Goal: Transaction & Acquisition: Purchase product/service

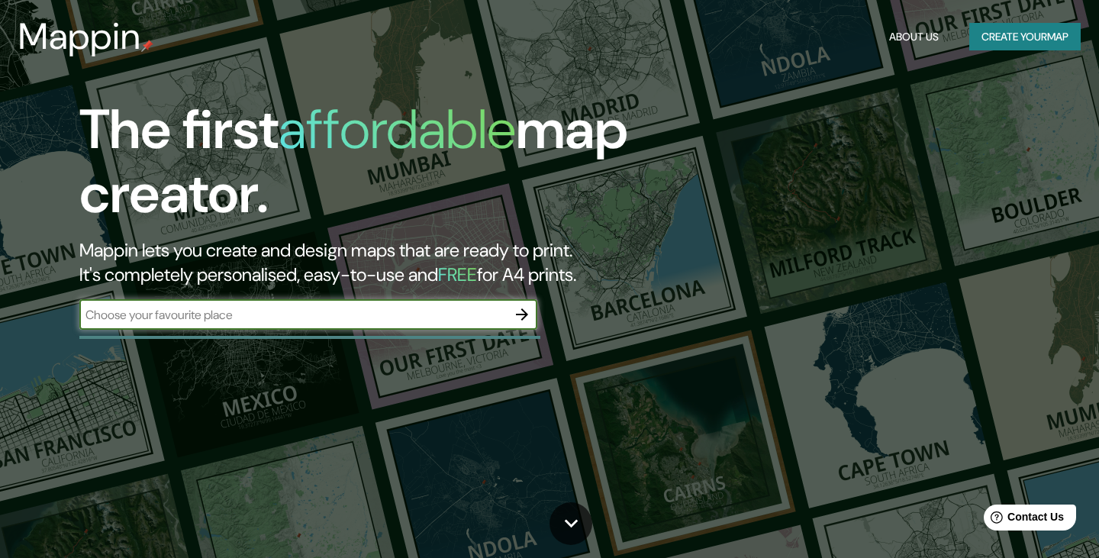
click at [362, 305] on div "​" at bounding box center [308, 314] width 458 height 31
type input "la mariscal quito"
click at [524, 314] on icon "button" at bounding box center [522, 314] width 12 height 12
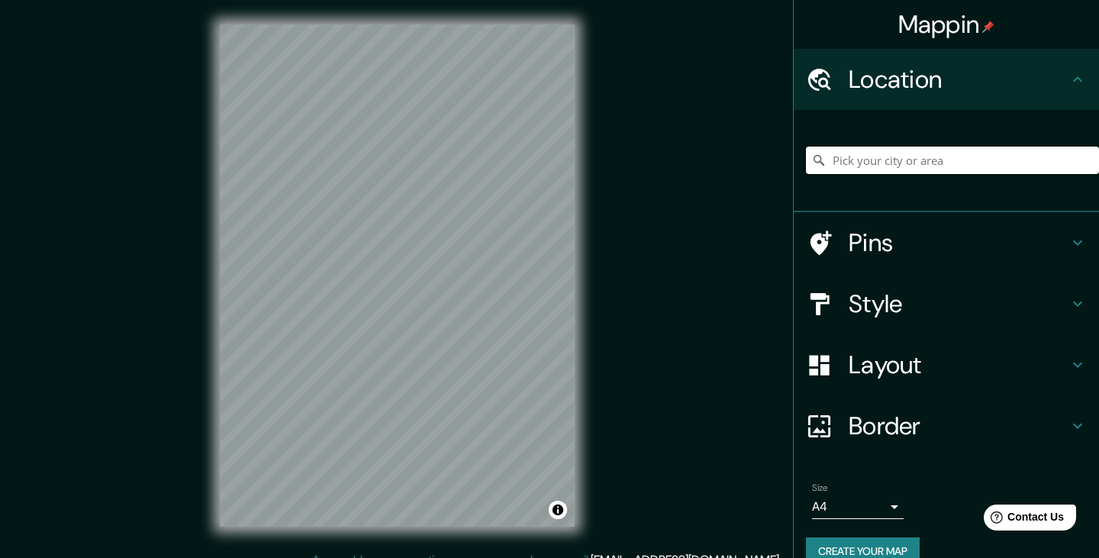
click at [949, 169] on input "Pick your city or area" at bounding box center [952, 160] width 293 height 27
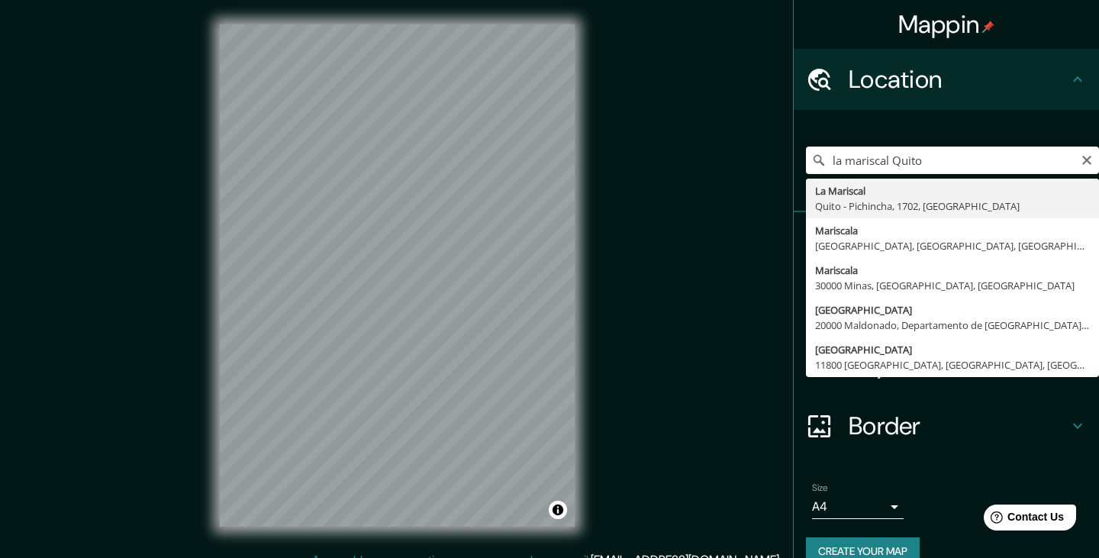
type input "La Mariscal, [GEOGRAPHIC_DATA] - Pichincha, 1702, [GEOGRAPHIC_DATA]"
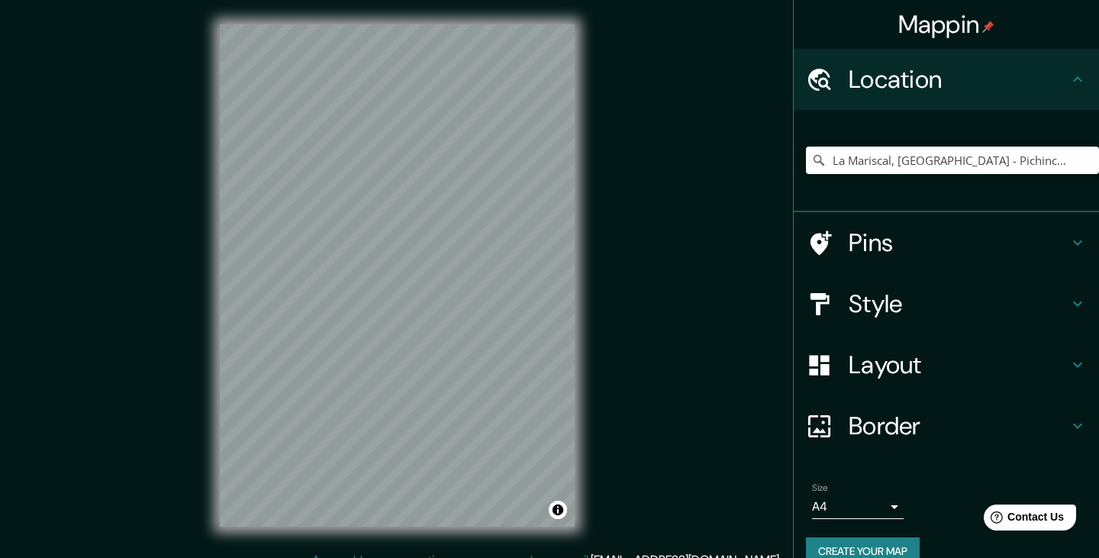
click at [859, 366] on h4 "Layout" at bounding box center [959, 365] width 220 height 31
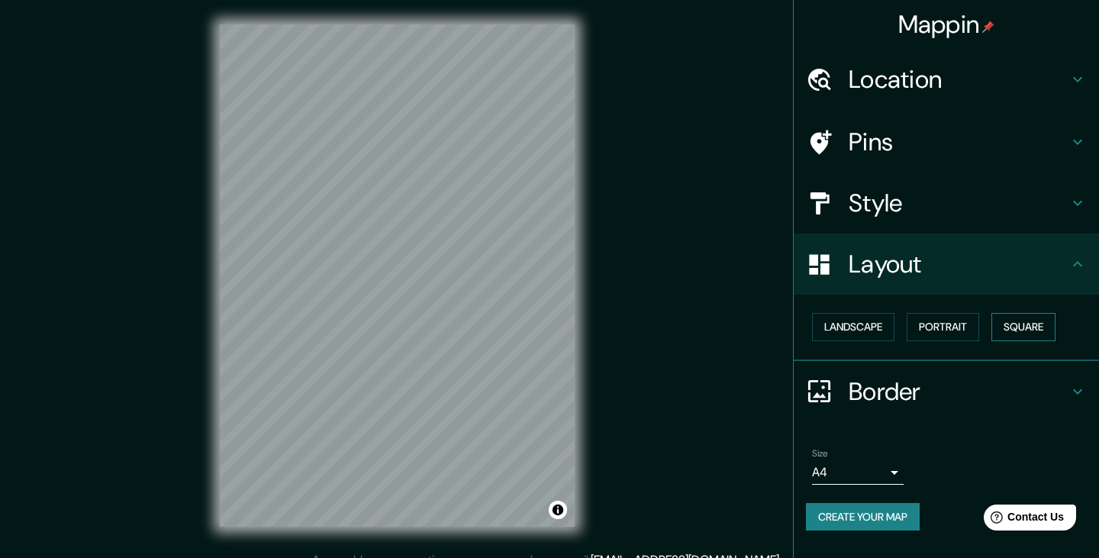
click at [1026, 322] on button "Square" at bounding box center [1023, 327] width 64 height 28
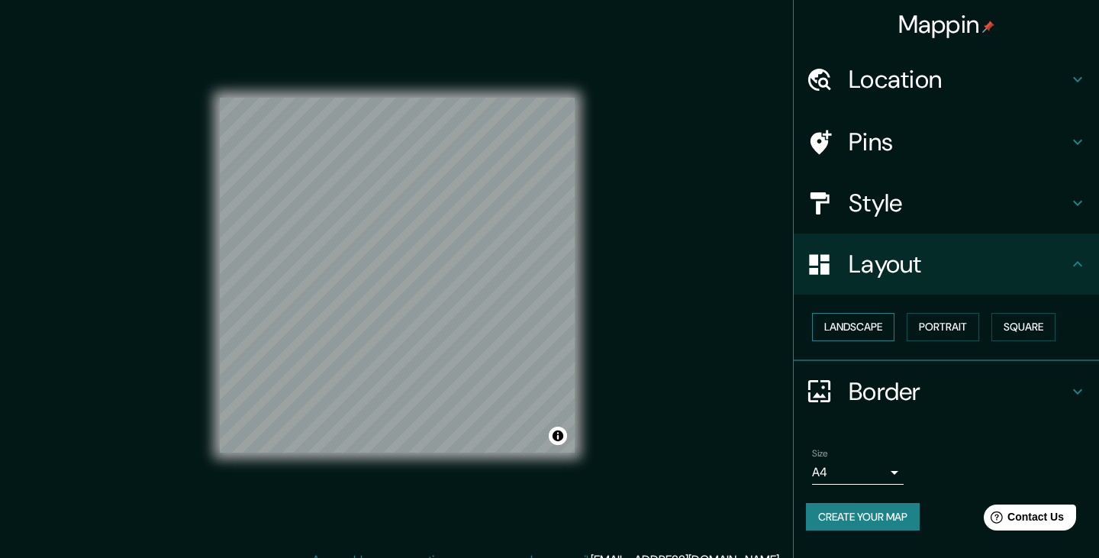
click at [830, 315] on button "Landscape" at bounding box center [853, 327] width 82 height 28
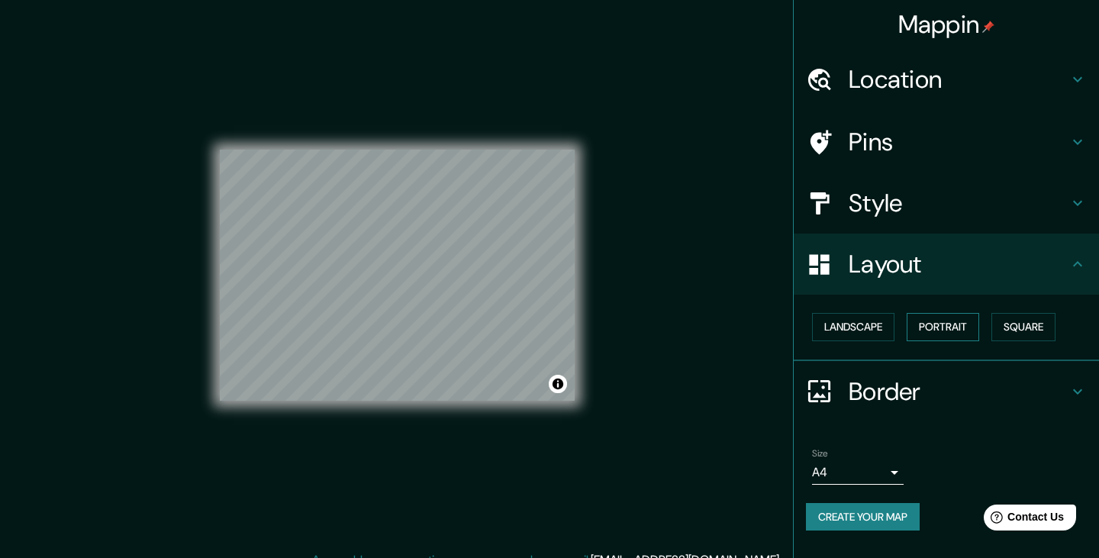
click at [956, 318] on button "Portrait" at bounding box center [943, 327] width 73 height 28
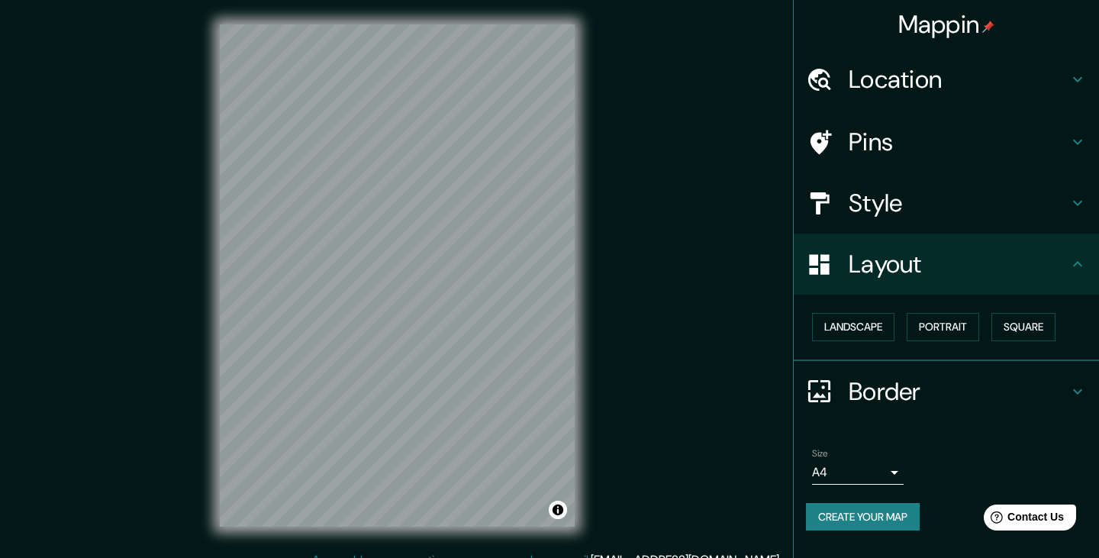
click at [866, 398] on h4 "Border" at bounding box center [959, 391] width 220 height 31
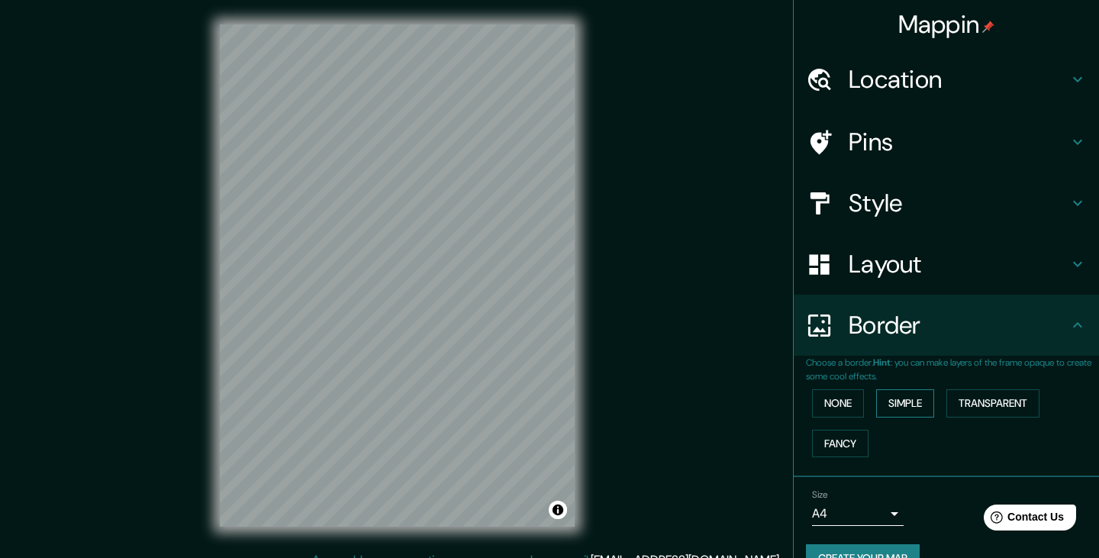
click at [900, 401] on button "Simple" at bounding box center [905, 403] width 58 height 28
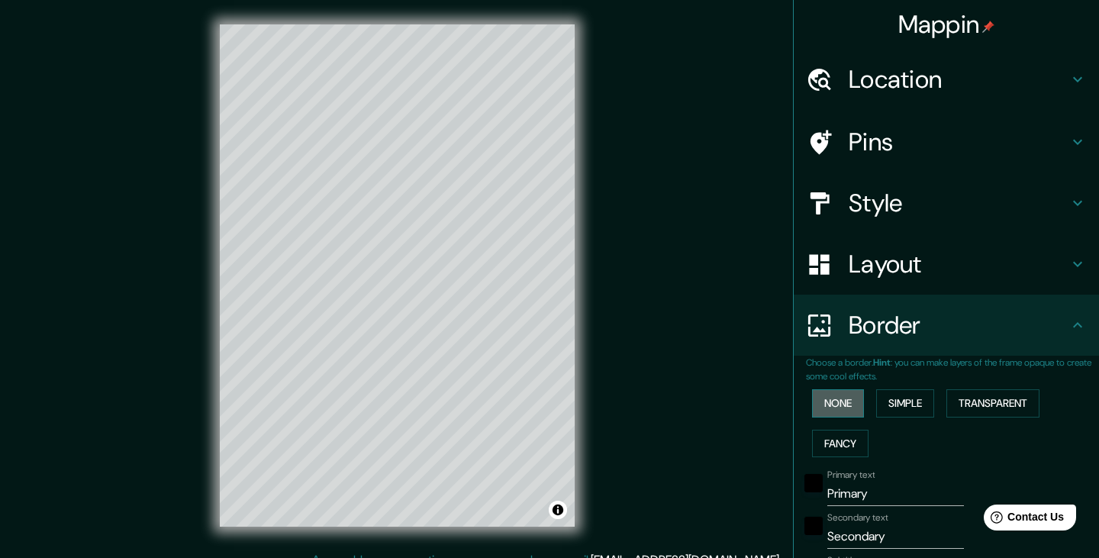
click at [843, 412] on button "None" at bounding box center [838, 403] width 52 height 28
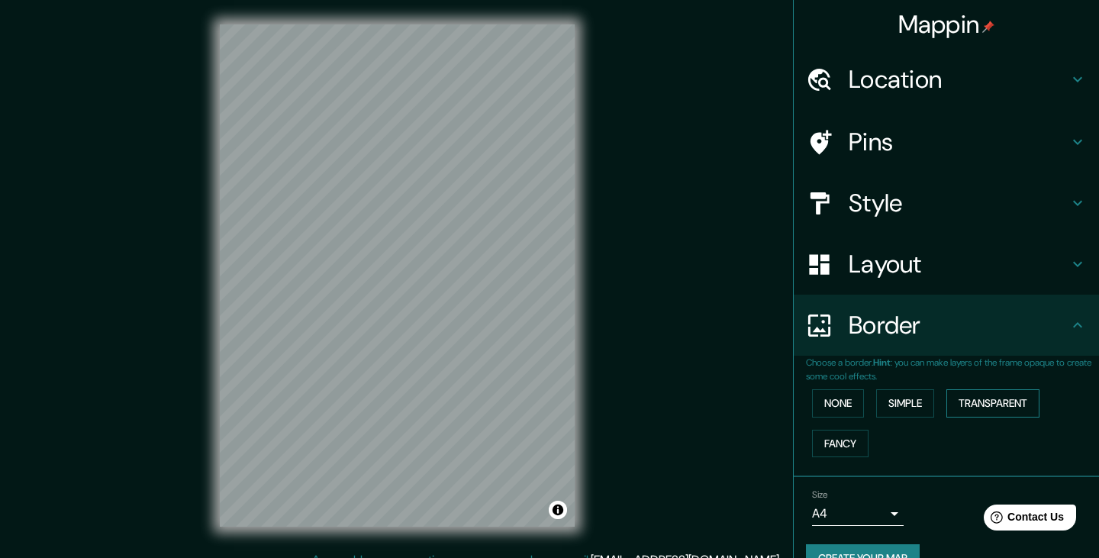
click at [1013, 406] on button "Transparent" at bounding box center [992, 403] width 93 height 28
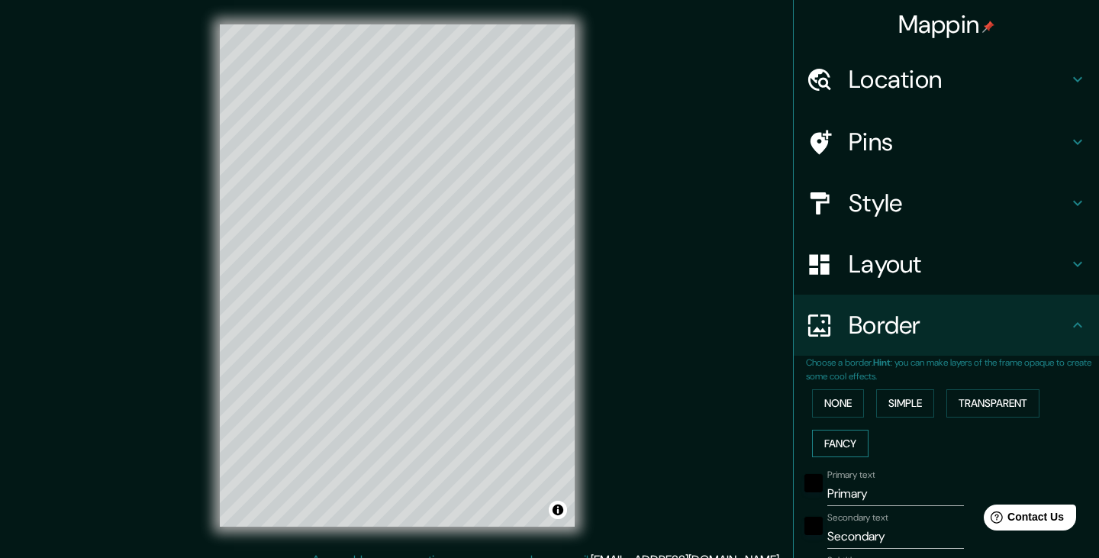
click at [846, 437] on button "Fancy" at bounding box center [840, 444] width 56 height 28
click at [840, 397] on button "None" at bounding box center [838, 403] width 52 height 28
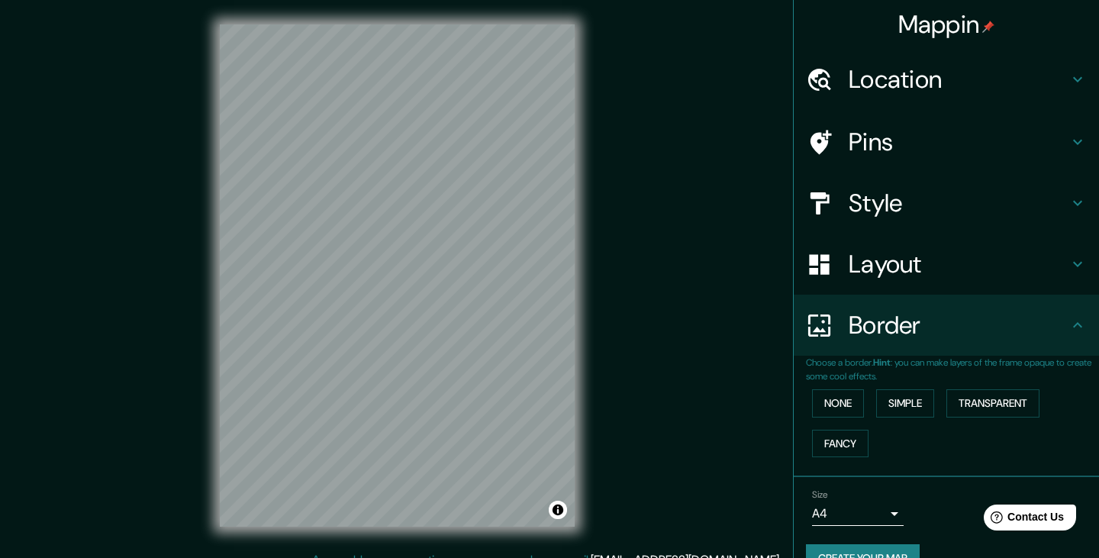
click at [932, 143] on h4 "Pins" at bounding box center [959, 142] width 220 height 31
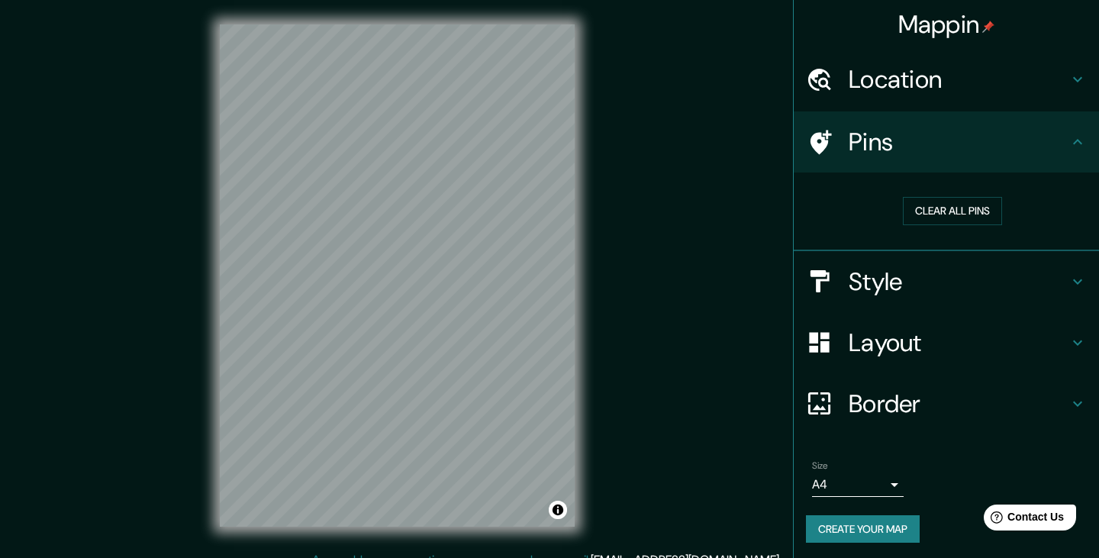
click at [923, 149] on h4 "Pins" at bounding box center [959, 142] width 220 height 31
click at [910, 91] on h4 "Location" at bounding box center [959, 79] width 220 height 31
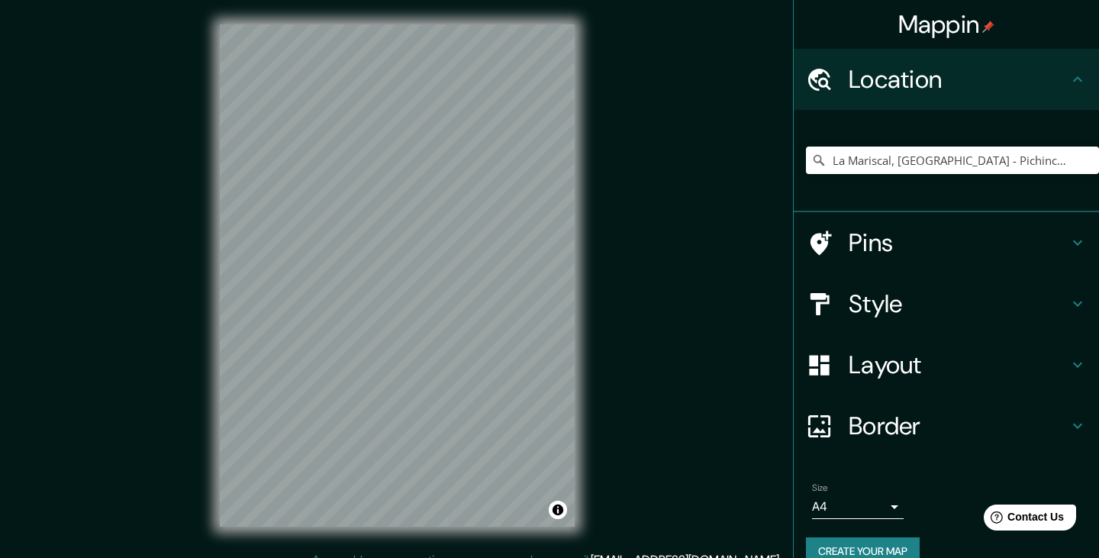
scroll to position [25, 0]
